Goal: Submit feedback/report problem: Submit feedback/report problem

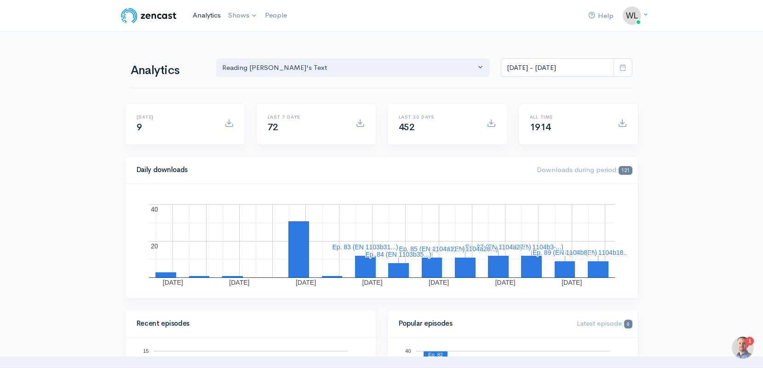
click at [203, 16] on link "Analytics" at bounding box center [206, 16] width 35 height 20
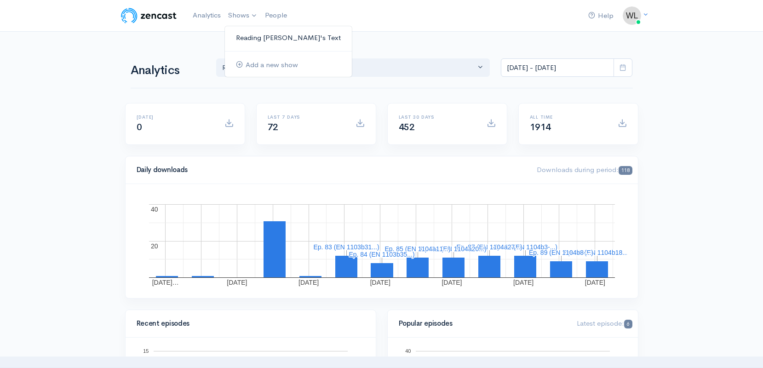
click at [252, 37] on link "Reading [PERSON_NAME]'s Text" at bounding box center [288, 38] width 127 height 16
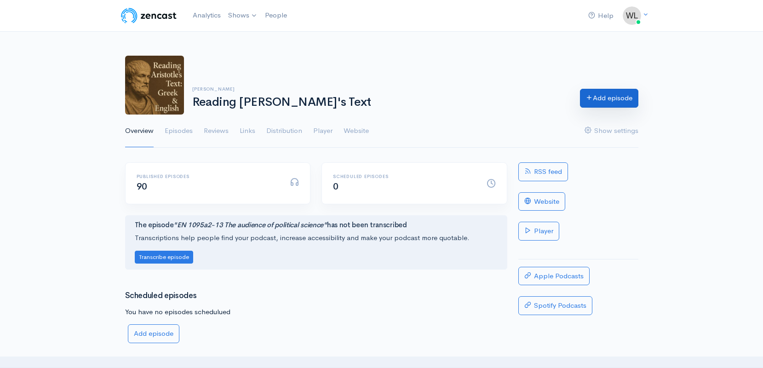
click at [621, 102] on link "Add episode" at bounding box center [609, 98] width 58 height 19
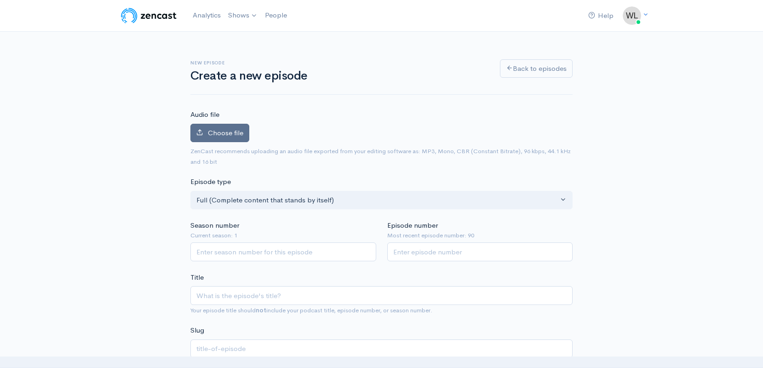
click at [239, 131] on span "Choose file" at bounding box center [225, 132] width 35 height 9
click at [0, 0] on input "Choose file" at bounding box center [0, 0] width 0 height 0
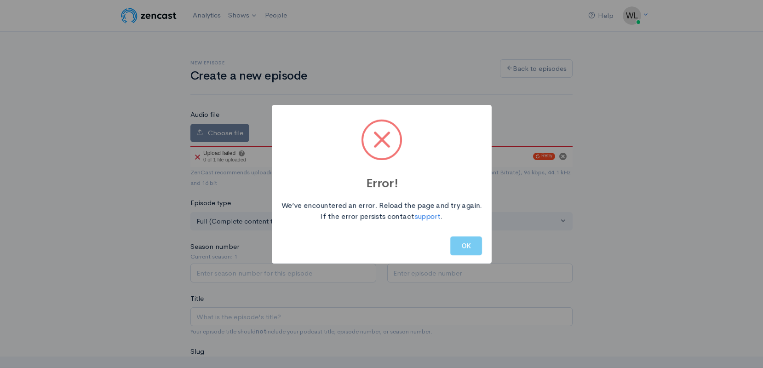
click at [469, 244] on button "OK" at bounding box center [466, 245] width 32 height 19
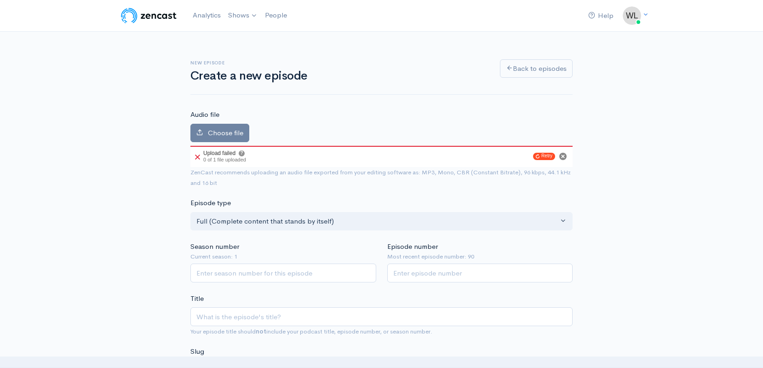
click at [565, 155] on circle "Cancel" at bounding box center [562, 156] width 7 height 7
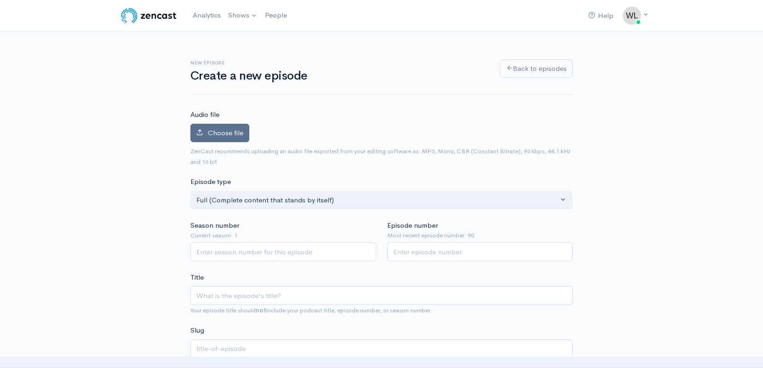
click at [239, 136] on span "Choose file" at bounding box center [225, 132] width 35 height 9
click at [0, 0] on input "Choose file" at bounding box center [0, 0] width 0 height 0
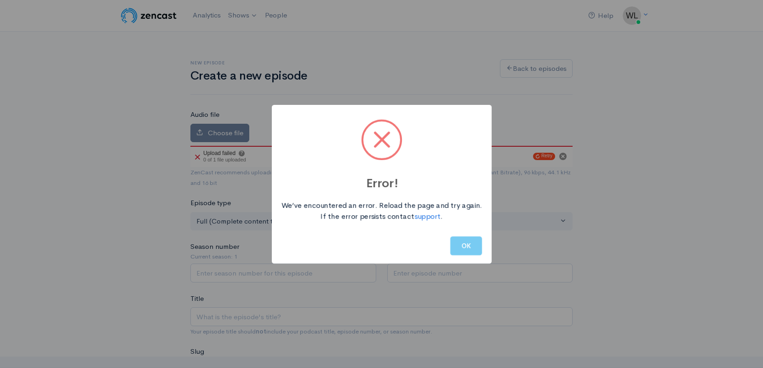
click at [474, 250] on button "OK" at bounding box center [466, 245] width 32 height 19
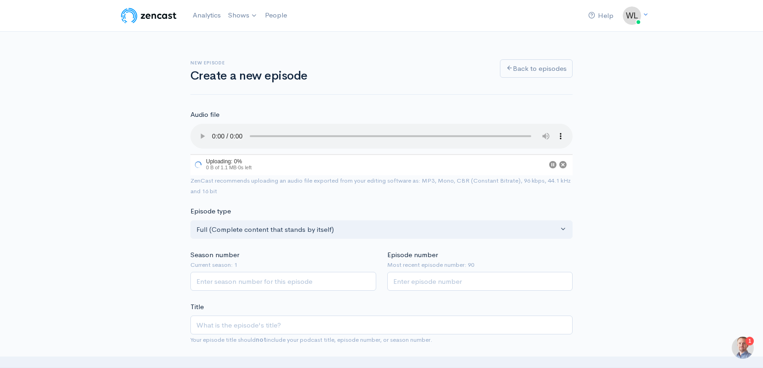
click at [748, 344] on div "1" at bounding box center [750, 341] width 8 height 9
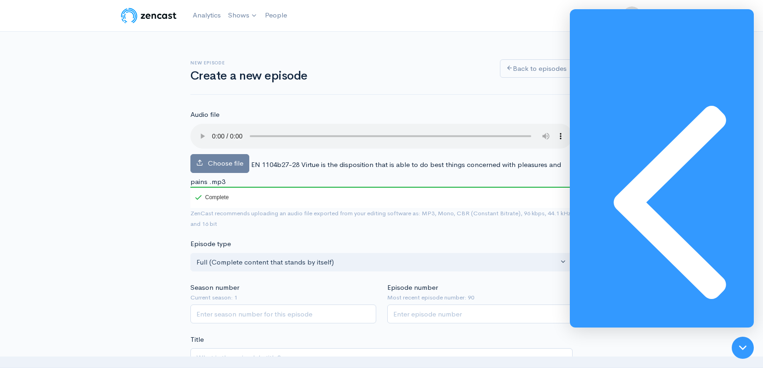
scroll to position [1151, 0]
type textarea "I use safari to upload the files."
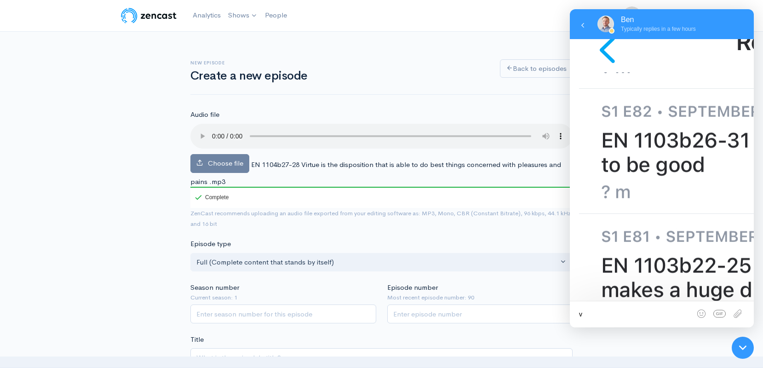
scroll to position [1185, 0]
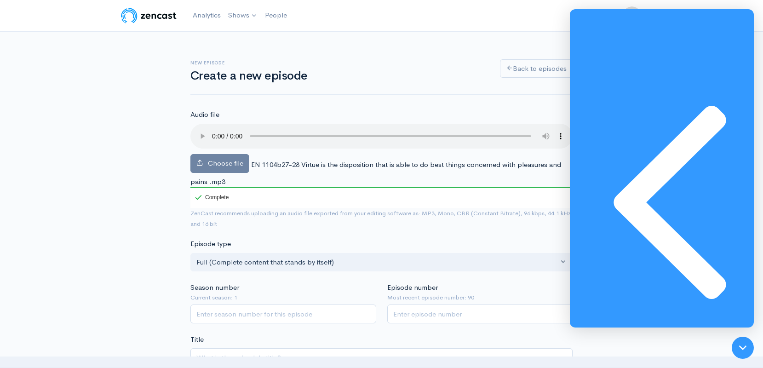
paste textarea "18.5 (20621.2.5.11.8)"
type textarea "version 18.5 (20621.2.5.11.8)"
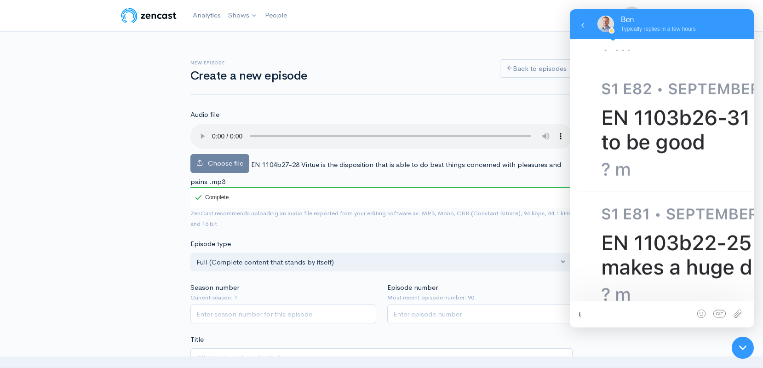
scroll to position [1208, 0]
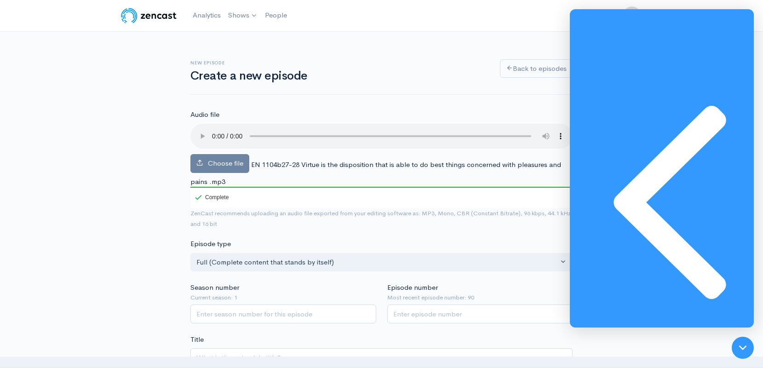
type textarea "t"
type textarea "The Operating System is IOS"
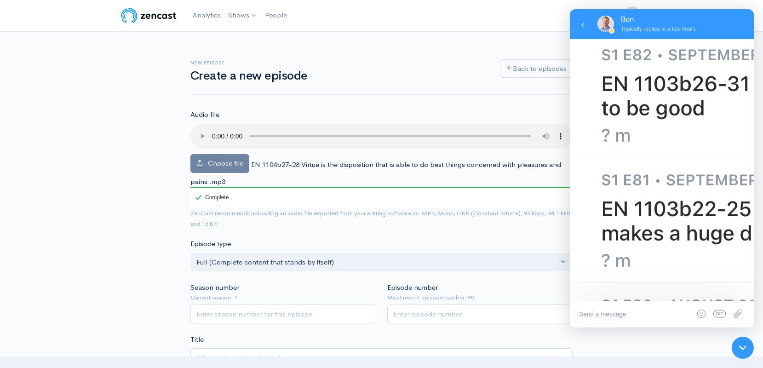
scroll to position [1231, 0]
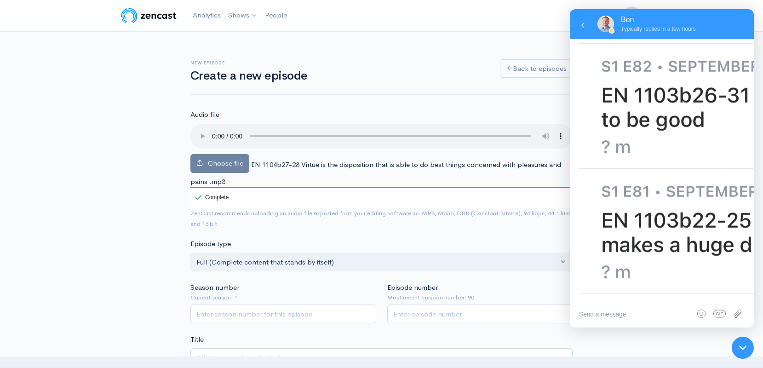
click at [352, 62] on h6 "New episode" at bounding box center [339, 62] width 299 height 5
click at [403, 62] on h6 "New episode" at bounding box center [339, 62] width 299 height 5
click at [664, 313] on textarea at bounding box center [662, 314] width 184 height 26
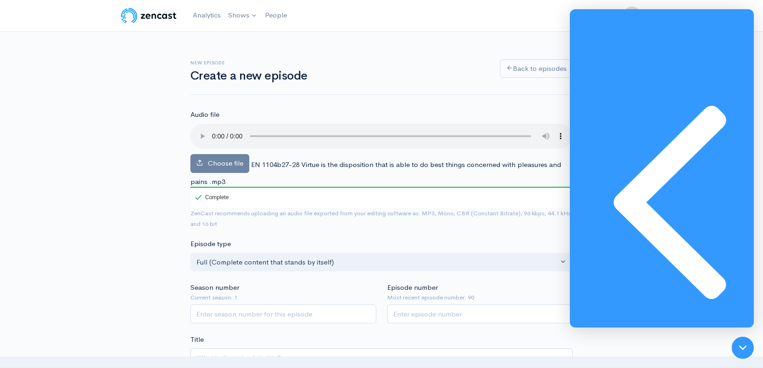
scroll to position [1230, 0]
type textarea "Now I am trying Chrome to see if I still have this problem. Thanks for your adv…"
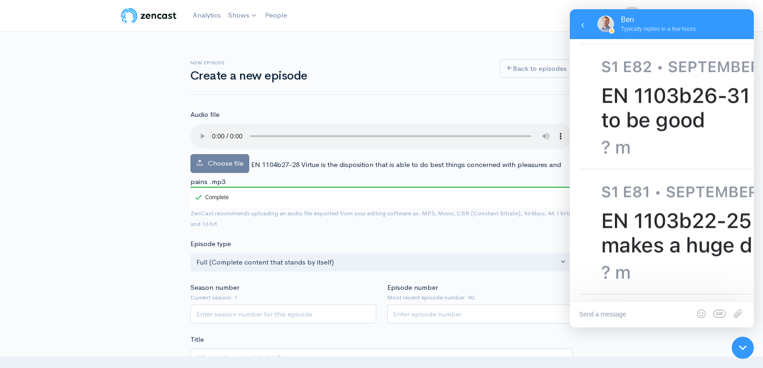
scroll to position [1283, 0]
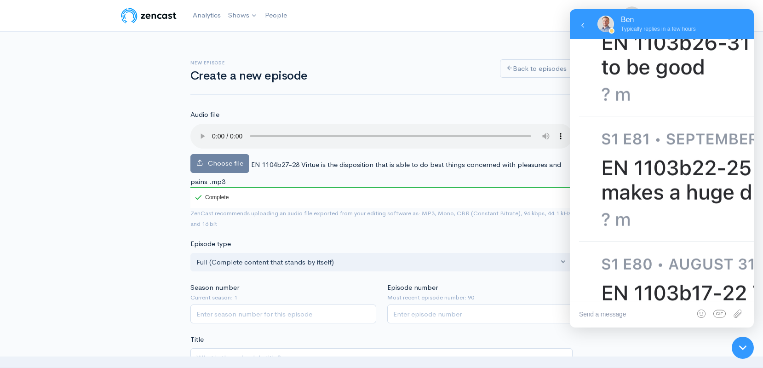
click at [342, 213] on span "ZenCast recommends uploading an audio file exported from your editing software …" at bounding box center [381, 218] width 382 height 21
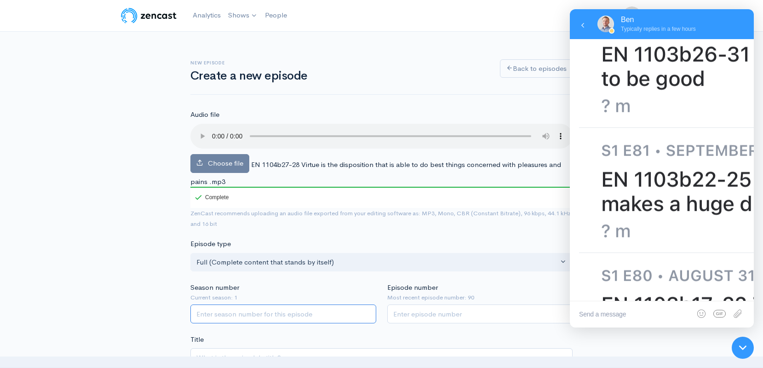
click at [316, 305] on input "Season number" at bounding box center [283, 314] width 186 height 19
type input "1"
click at [437, 305] on input "Episode number" at bounding box center [480, 314] width 186 height 19
type input "91"
click at [390, 215] on span "ZenCast recommends uploading an audio file exported from your editing software …" at bounding box center [381, 218] width 382 height 21
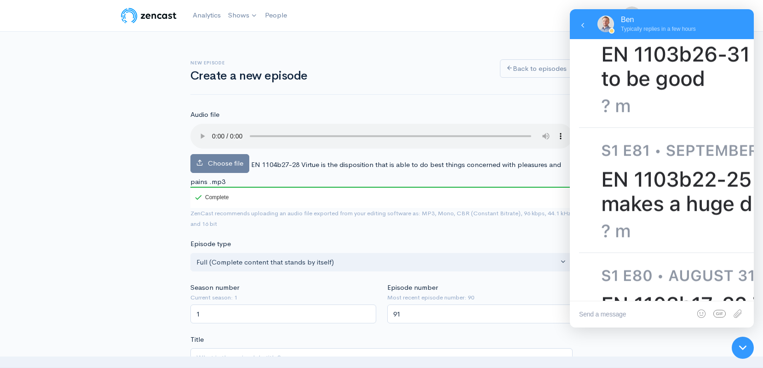
click at [405, 94] on div "New episode Create a new episode Back to episodes" at bounding box center [381, 71] width 382 height 47
click at [744, 345] on icon at bounding box center [742, 347] width 7 height 7
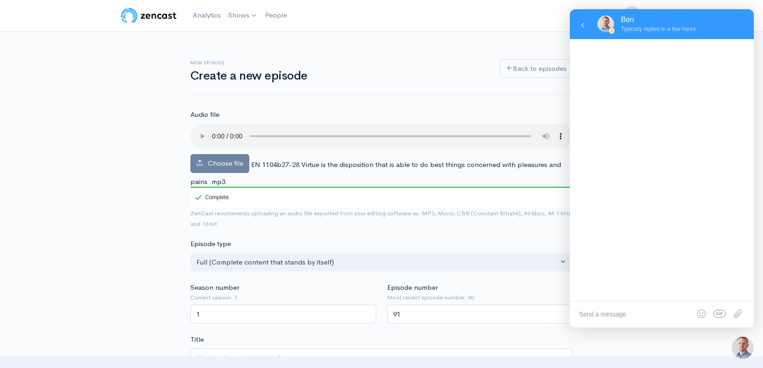
scroll to position [0, 0]
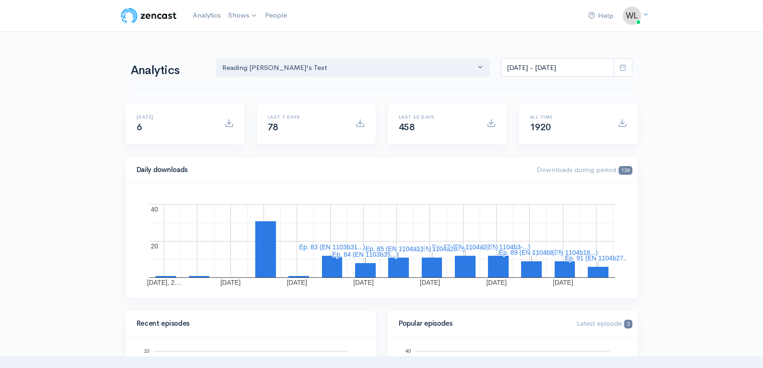
click at [608, 16] on link "Help" at bounding box center [601, 16] width 33 height 20
